Goal: Task Accomplishment & Management: Complete application form

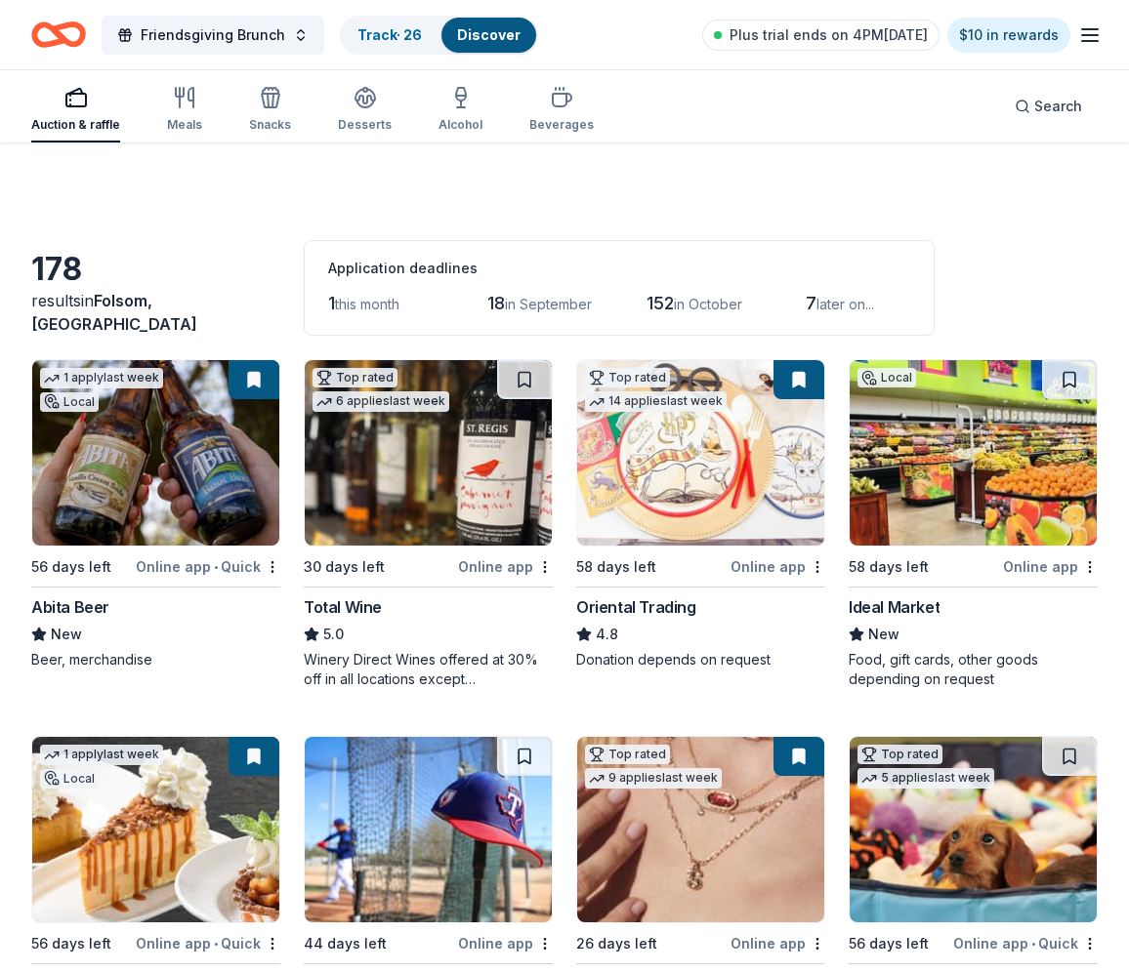
scroll to position [5542, 0]
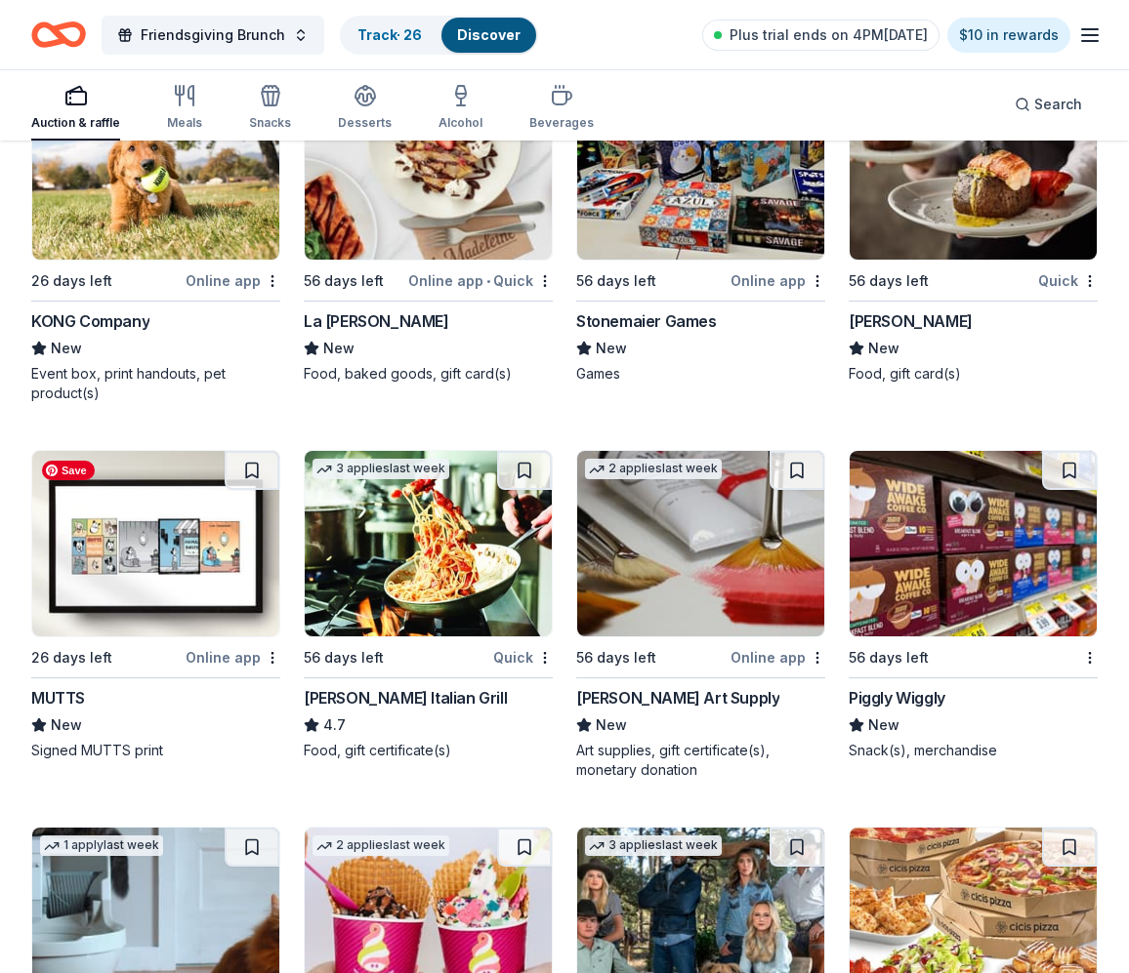
click at [166, 608] on img at bounding box center [155, 543] width 247 height 185
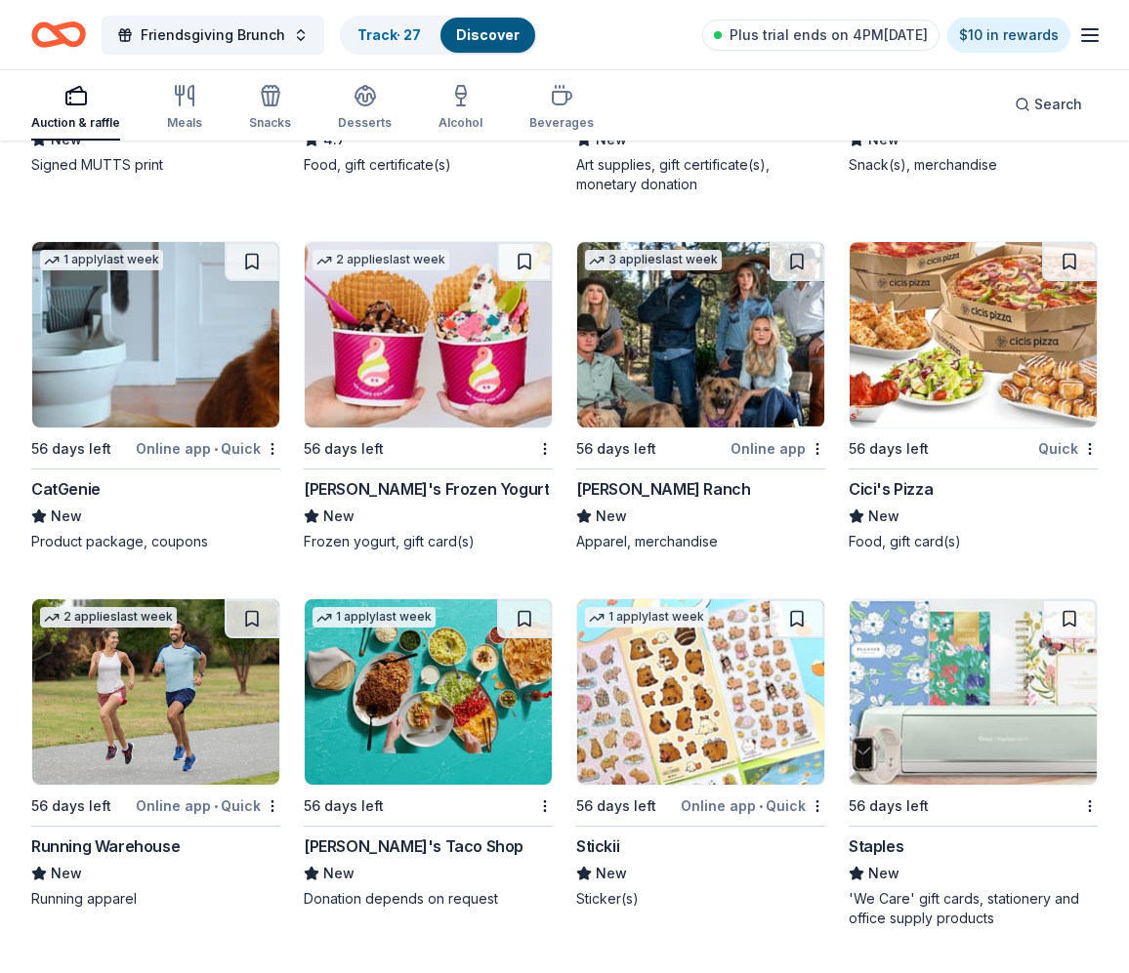
scroll to position [6155, 0]
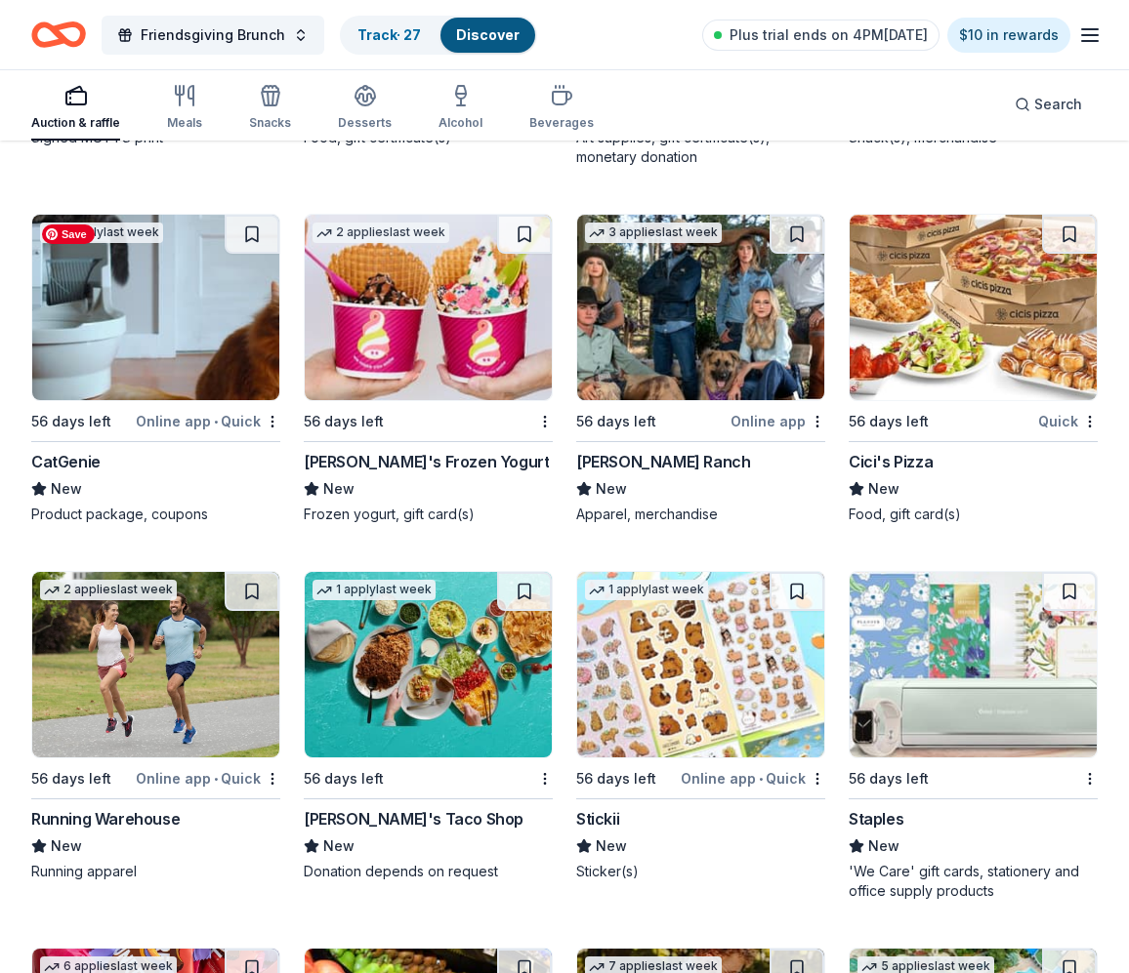
click at [143, 360] on img at bounding box center [155, 307] width 247 height 185
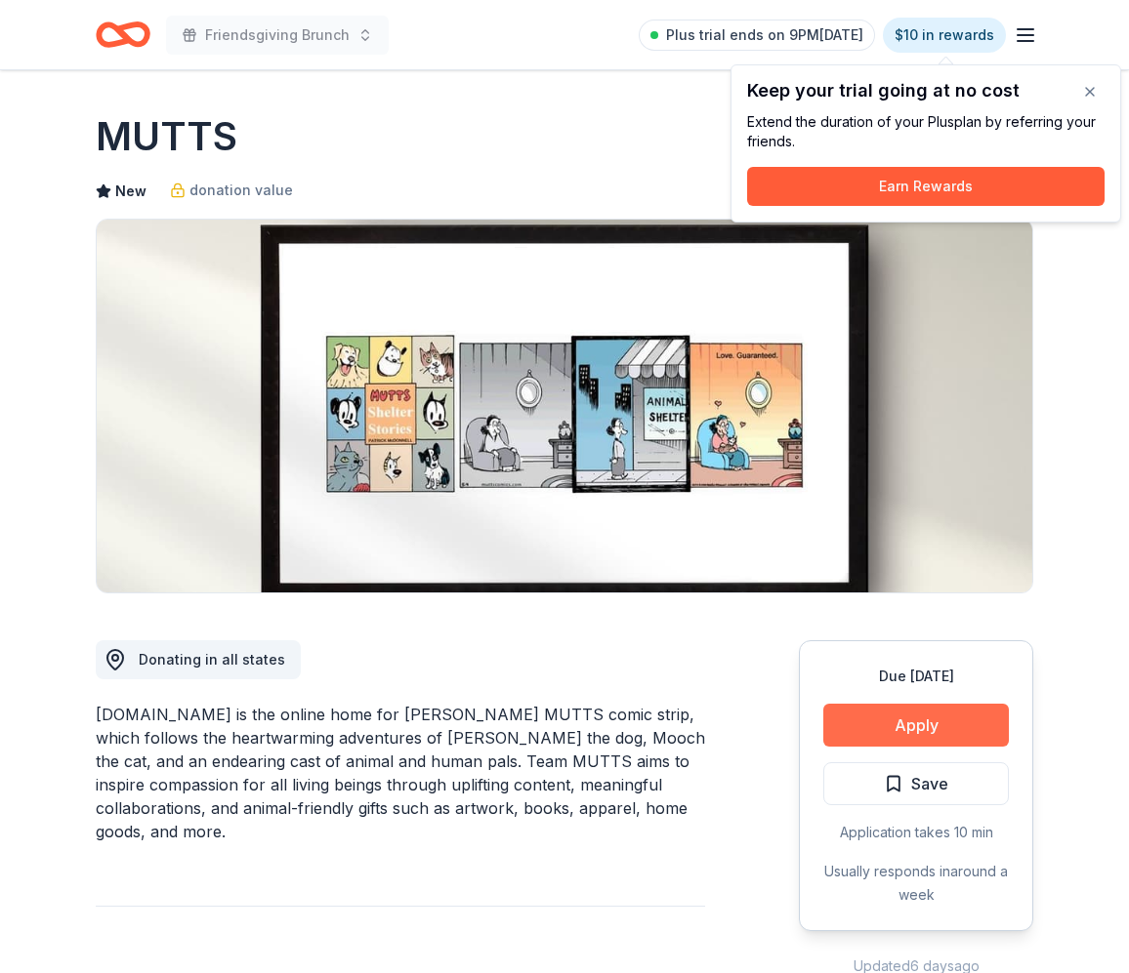
click at [964, 726] on button "Apply" at bounding box center [915, 725] width 185 height 43
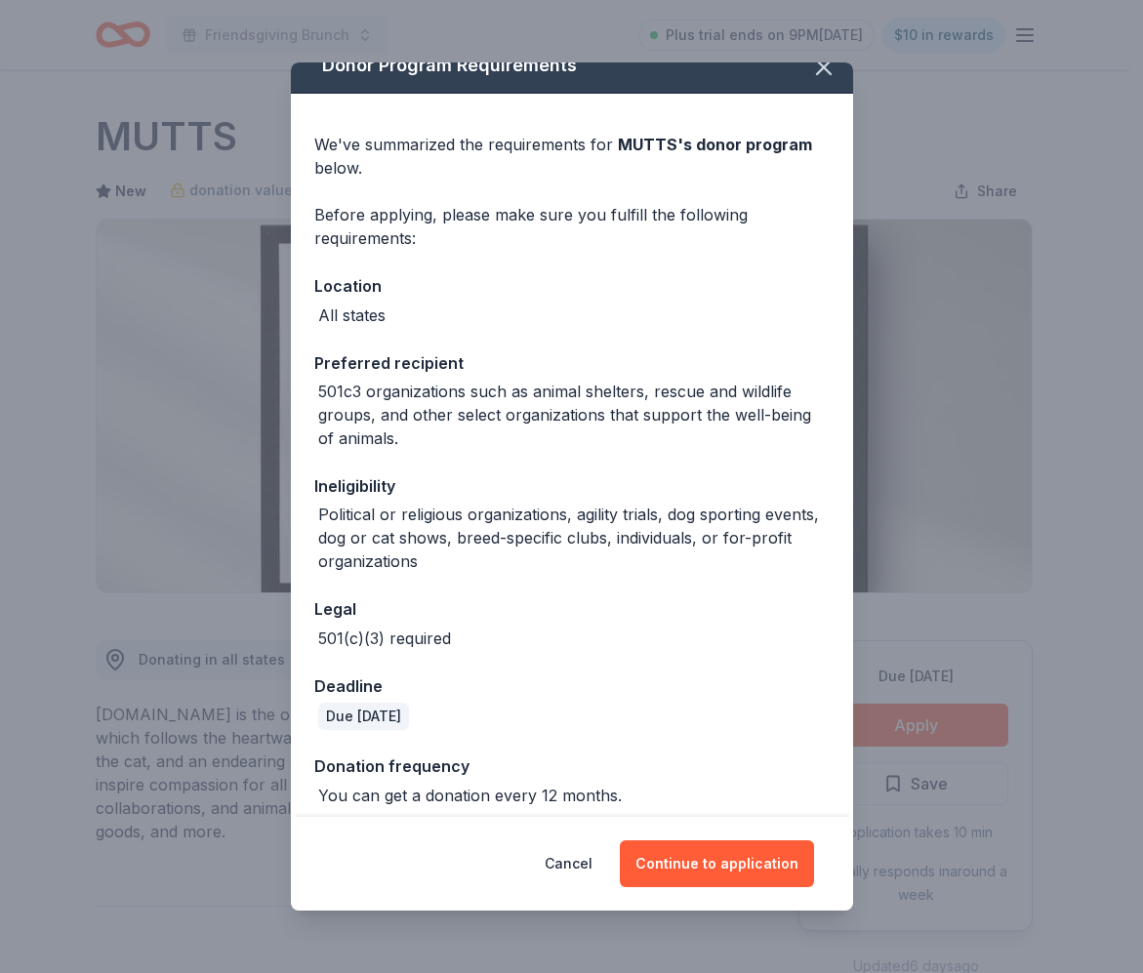
scroll to position [35, 0]
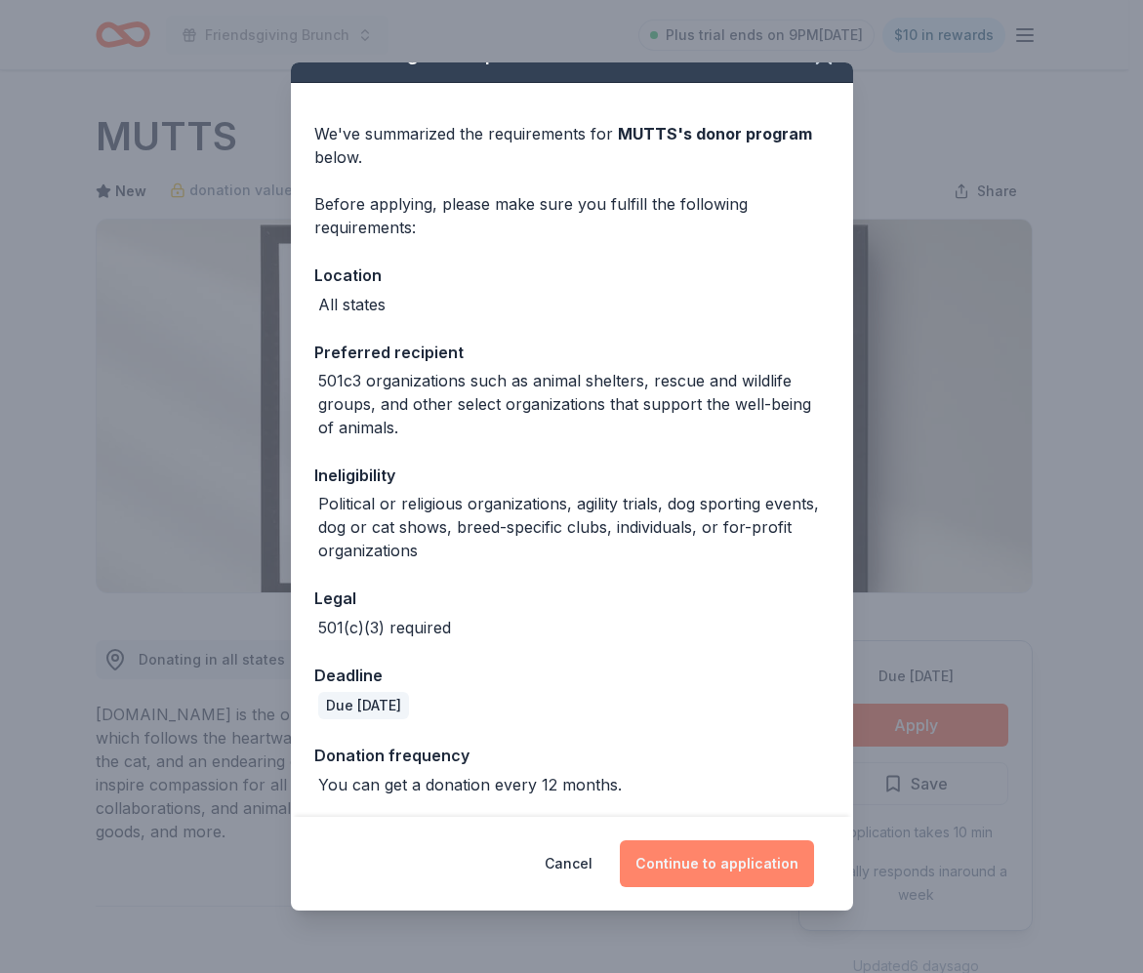
click at [726, 873] on button "Continue to application" at bounding box center [717, 864] width 194 height 47
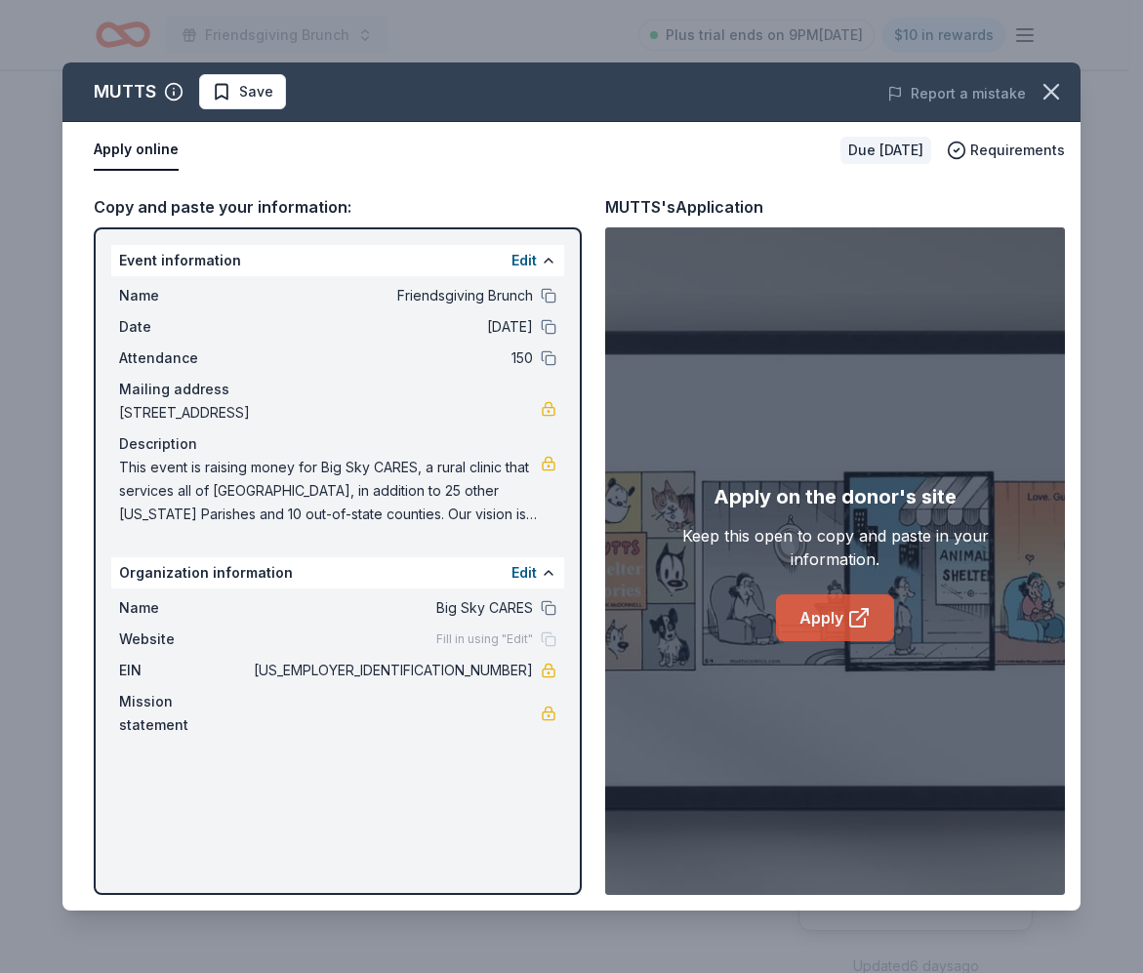
click at [838, 617] on link "Apply" at bounding box center [835, 618] width 118 height 47
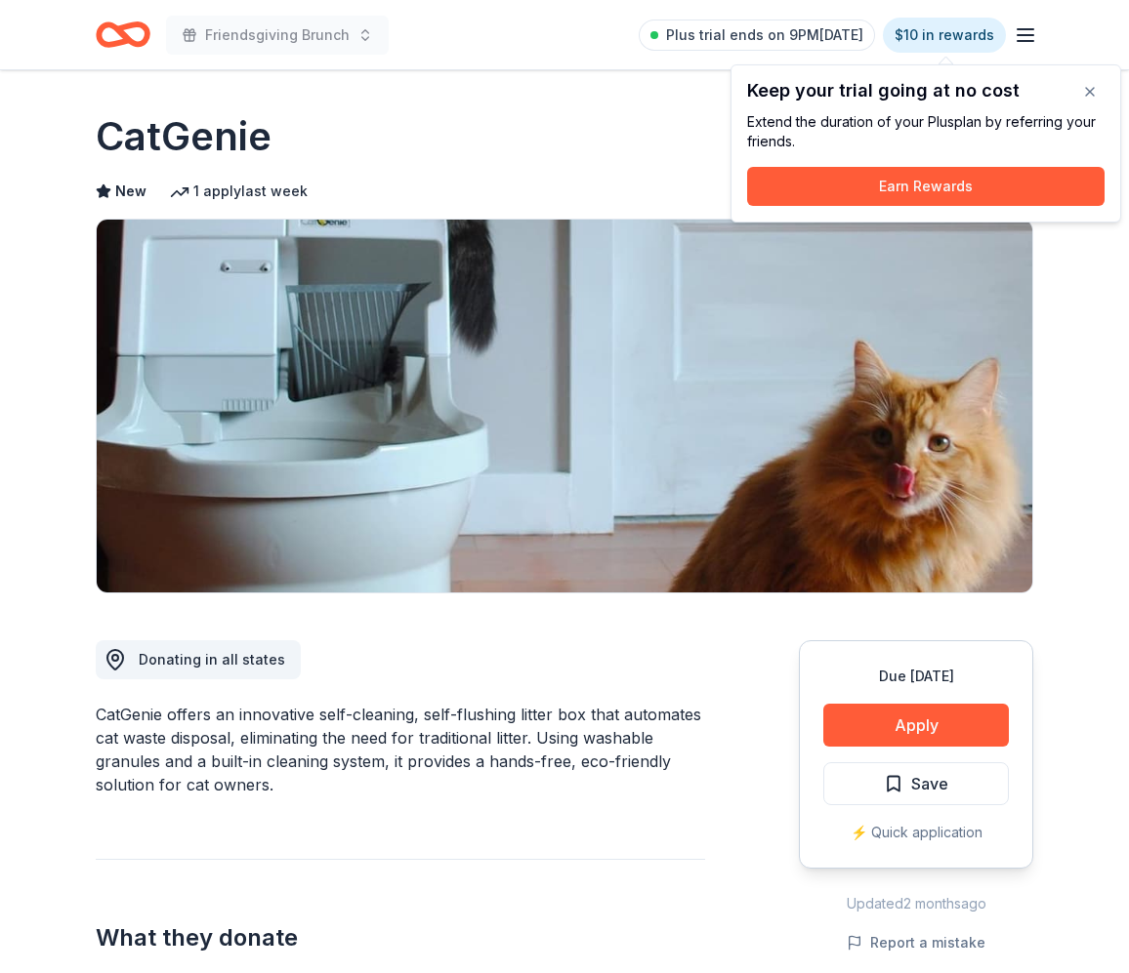
click at [950, 784] on button "Save" at bounding box center [915, 783] width 185 height 43
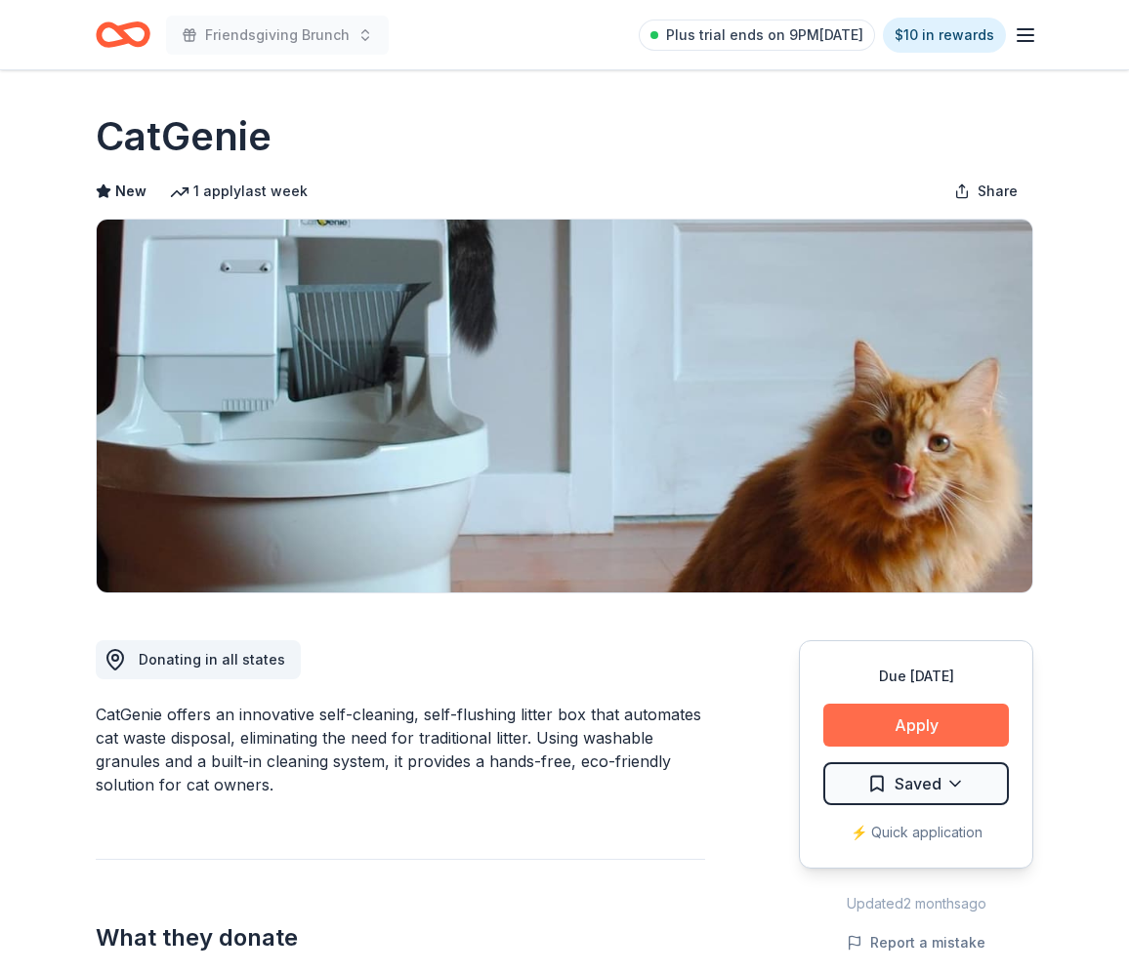
click at [980, 720] on button "Apply" at bounding box center [915, 725] width 185 height 43
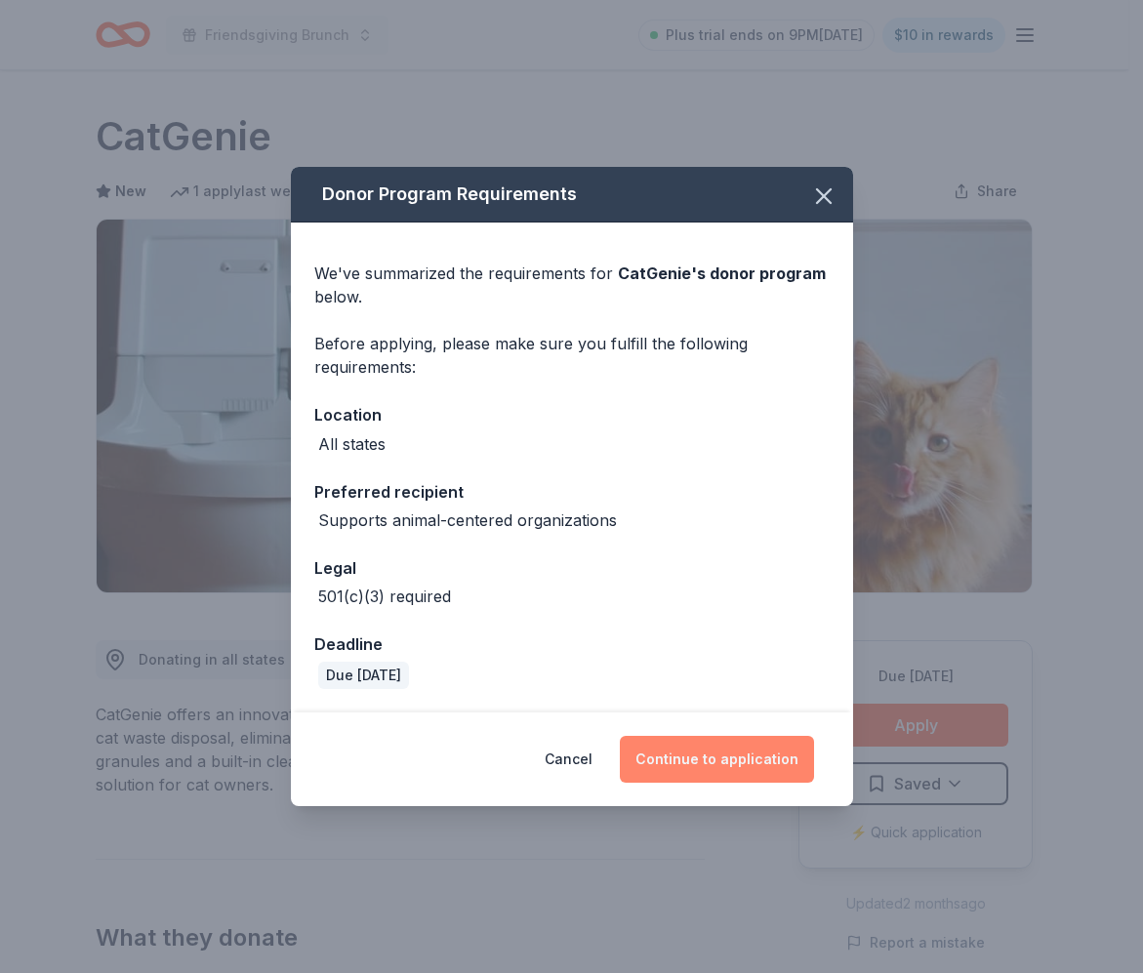
click at [748, 752] on button "Continue to application" at bounding box center [717, 759] width 194 height 47
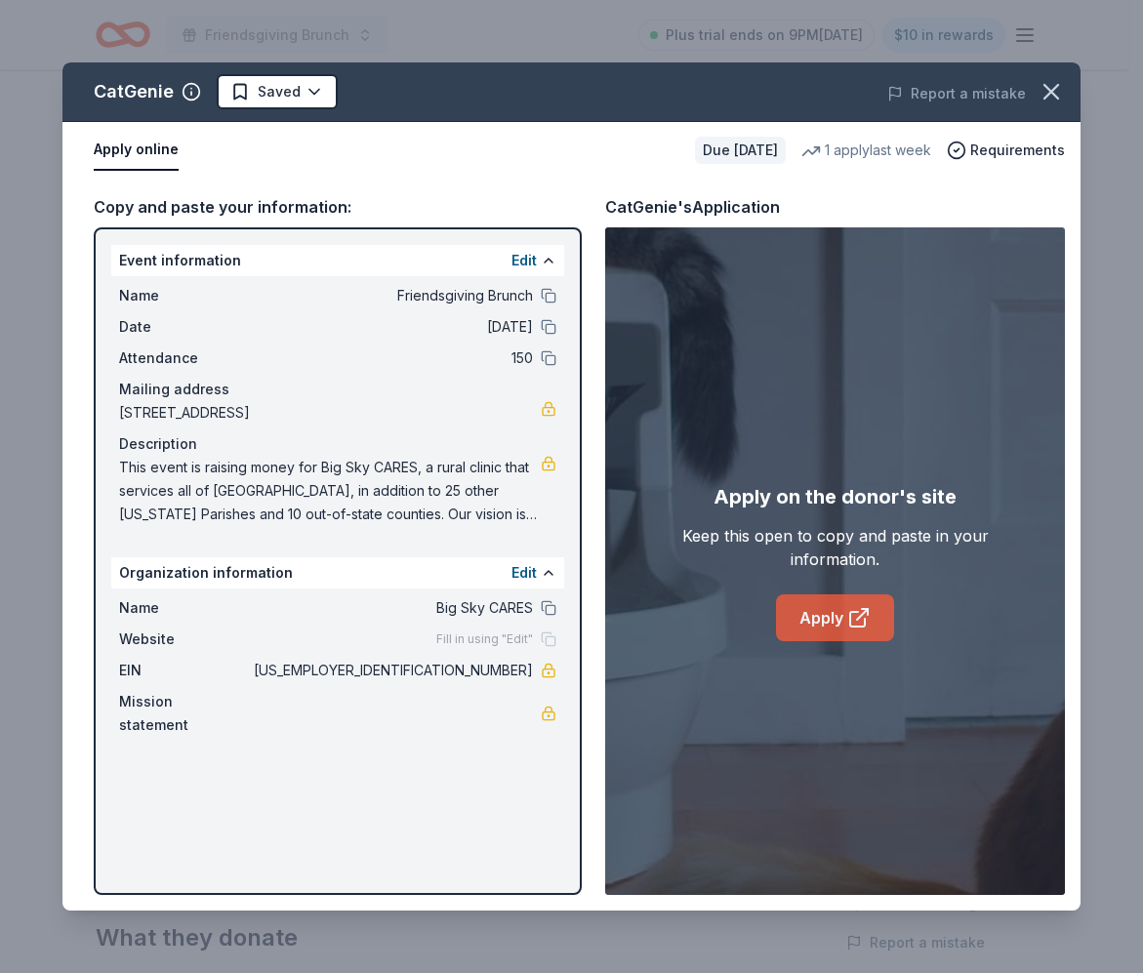
click at [848, 613] on icon at bounding box center [858, 617] width 23 height 23
